Goal: Find specific page/section: Find specific page/section

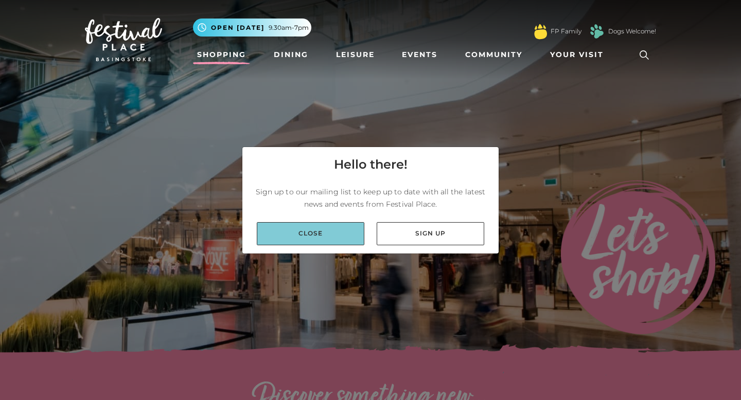
click at [323, 233] on link "Close" at bounding box center [310, 233] width 107 height 23
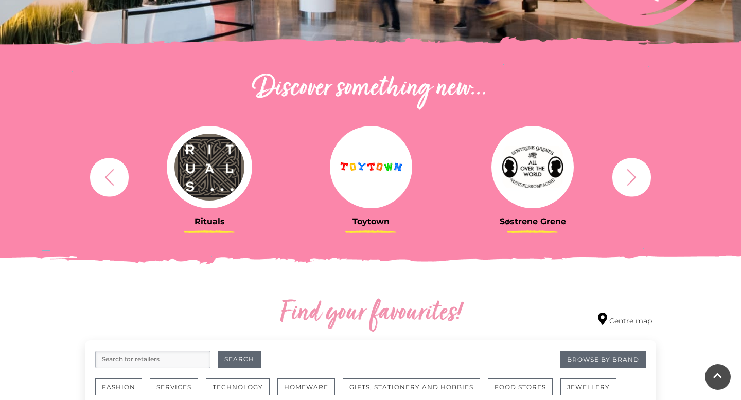
scroll to position [326, 0]
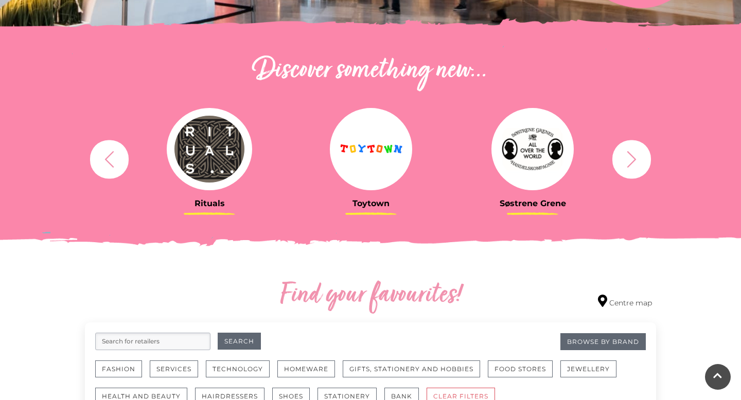
click at [635, 158] on icon "button" at bounding box center [631, 159] width 9 height 16
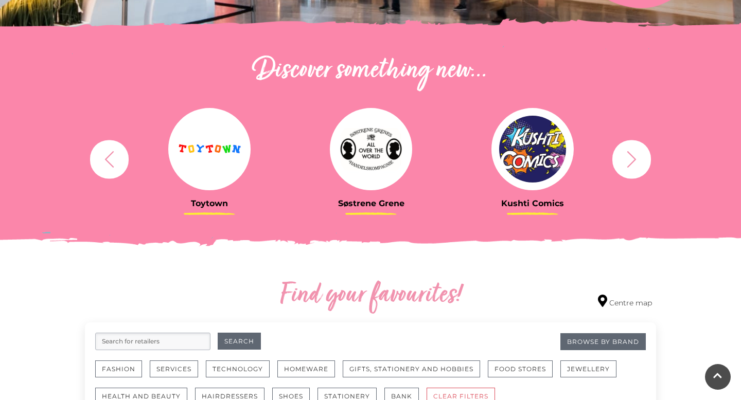
click at [635, 161] on icon "button" at bounding box center [631, 159] width 19 height 19
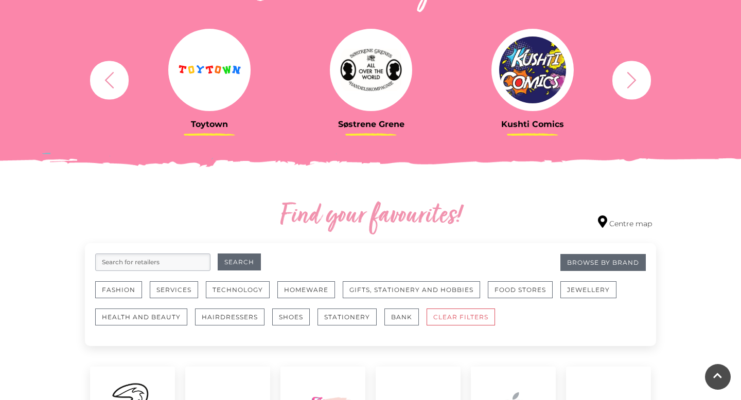
scroll to position [404, 0]
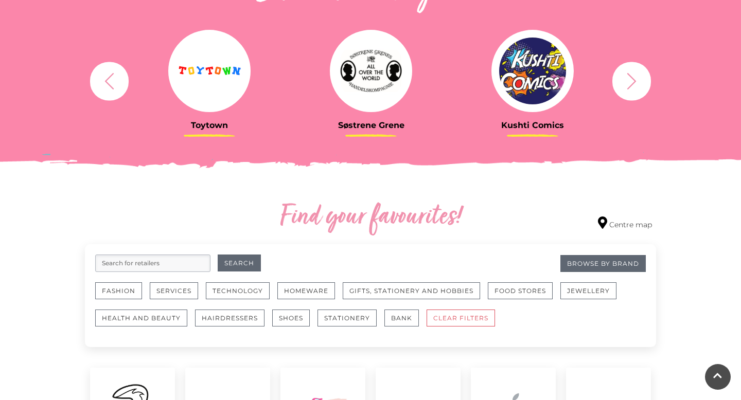
click at [621, 80] on button "button" at bounding box center [631, 81] width 39 height 39
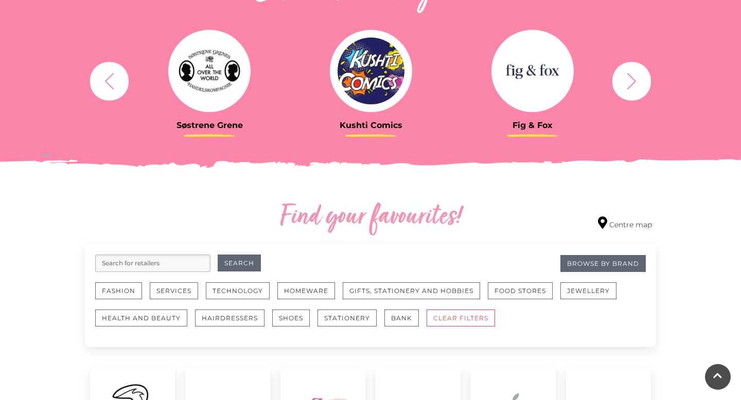
click at [621, 81] on button "button" at bounding box center [631, 81] width 39 height 39
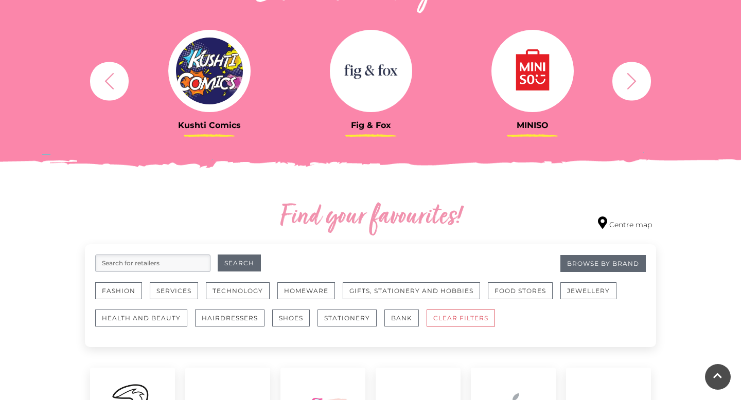
click at [636, 82] on icon "button" at bounding box center [631, 80] width 19 height 19
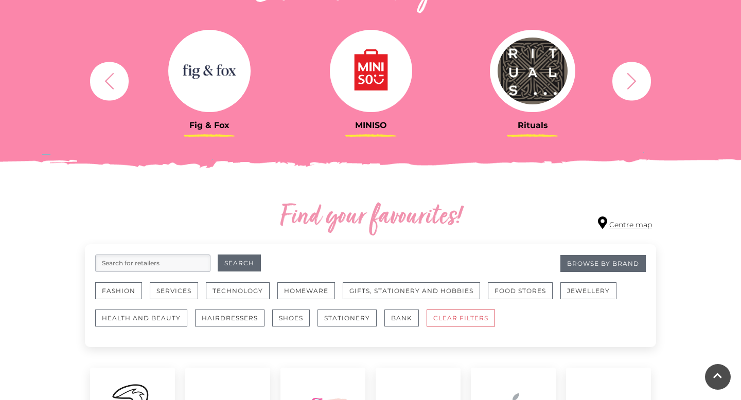
click at [616, 224] on link "Centre map" at bounding box center [625, 224] width 54 height 14
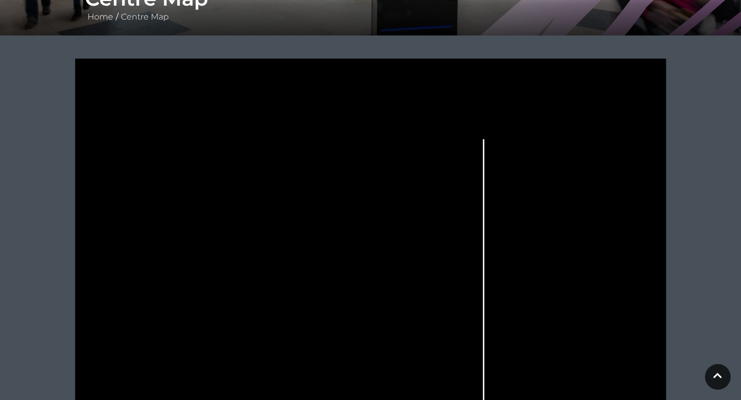
scroll to position [223, 0]
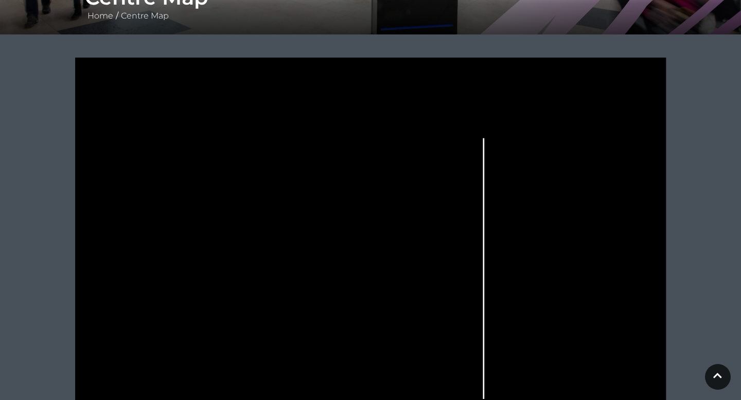
click at [181, 239] on polygon at bounding box center [181, 236] width 61 height 34
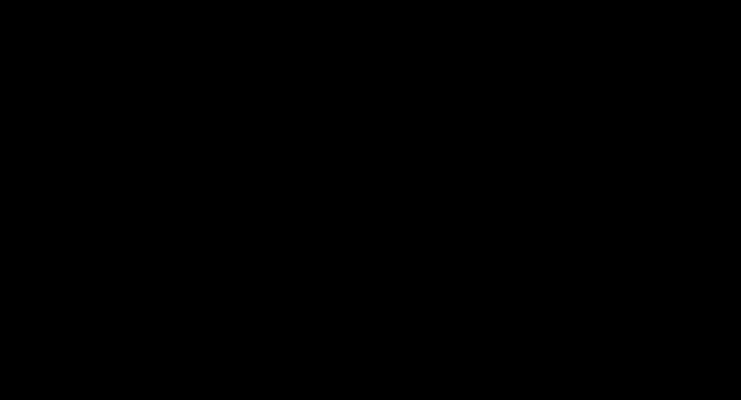
scroll to position [308, 0]
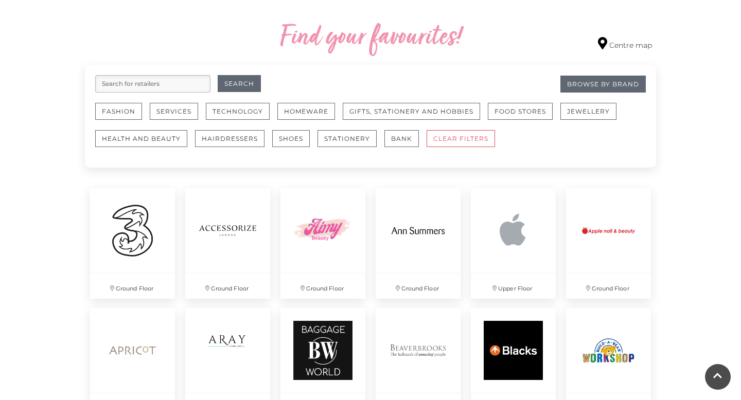
scroll to position [566, 0]
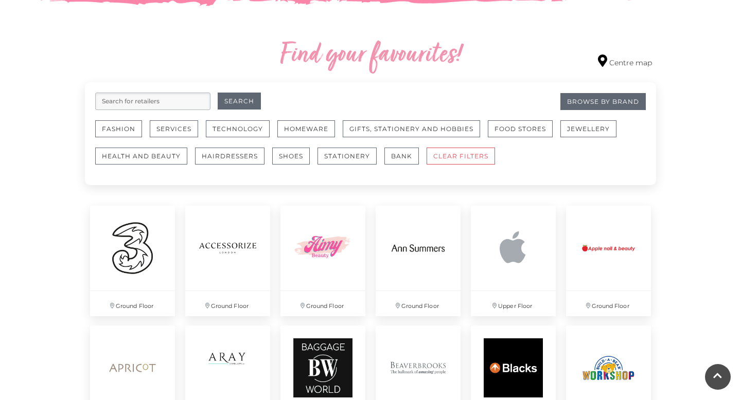
click at [137, 104] on input "search" at bounding box center [152, 101] width 115 height 17
type input "primark"
click at [218, 93] on button "Search" at bounding box center [239, 101] width 43 height 17
click at [236, 101] on button "Search" at bounding box center [239, 101] width 43 height 17
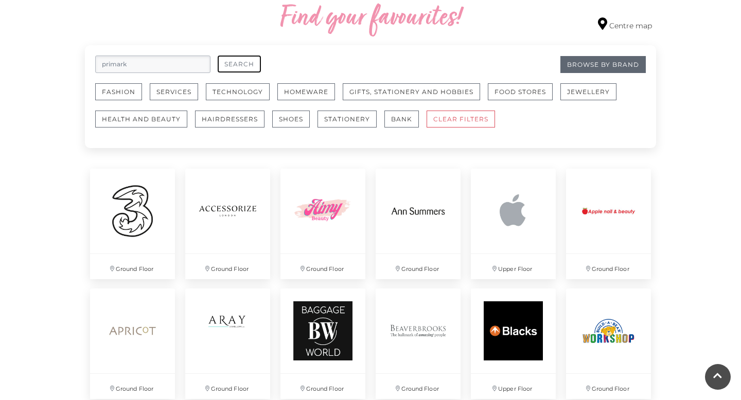
scroll to position [604, 0]
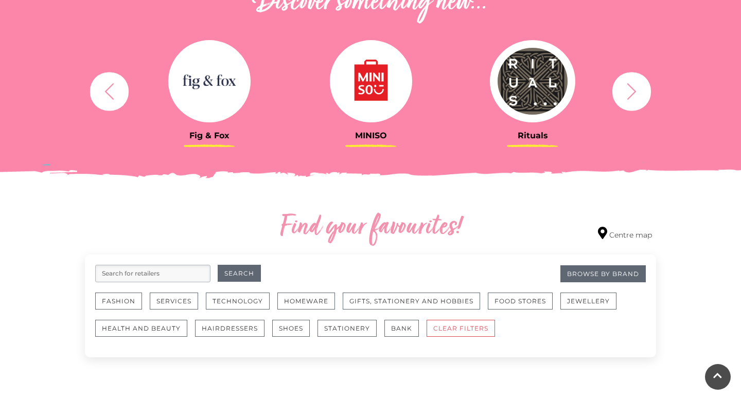
scroll to position [645, 0]
